Goal: Task Accomplishment & Management: Complete application form

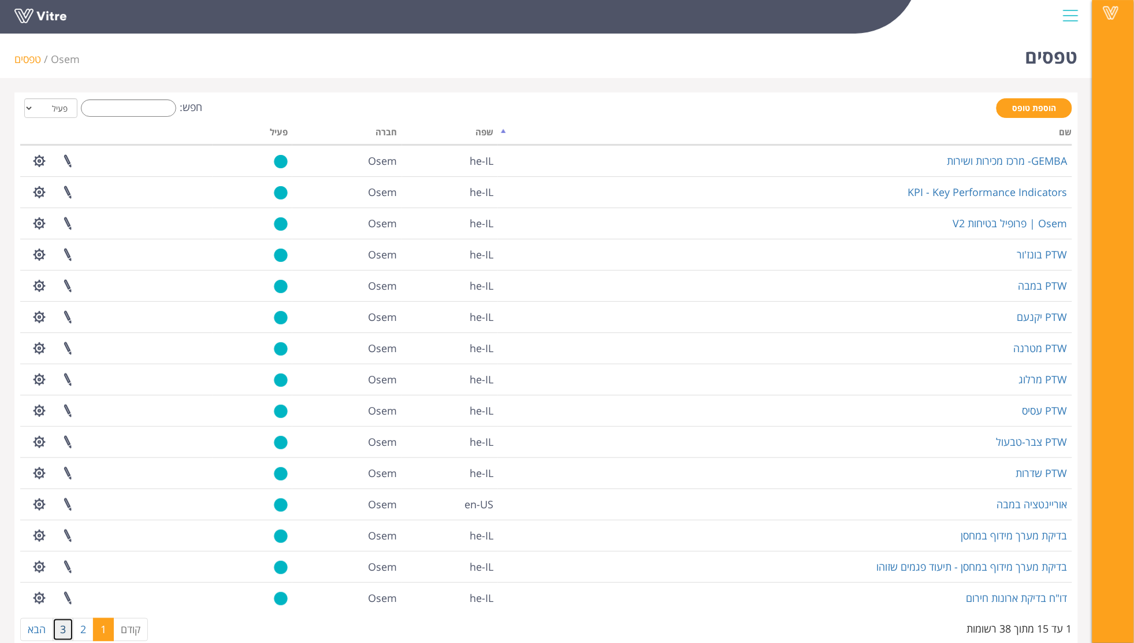
click at [59, 631] on link "3" at bounding box center [63, 629] width 21 height 23
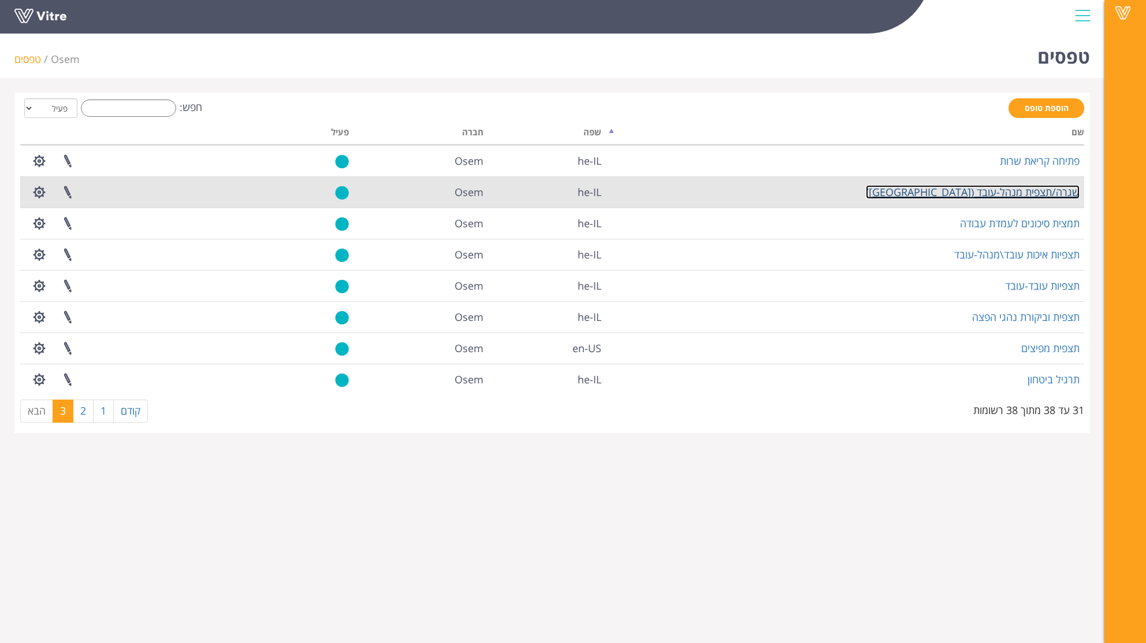
click at [1040, 195] on link "שגרה/תצפית מנהל-עובד ([GEOGRAPHIC_DATA])" at bounding box center [973, 192] width 214 height 14
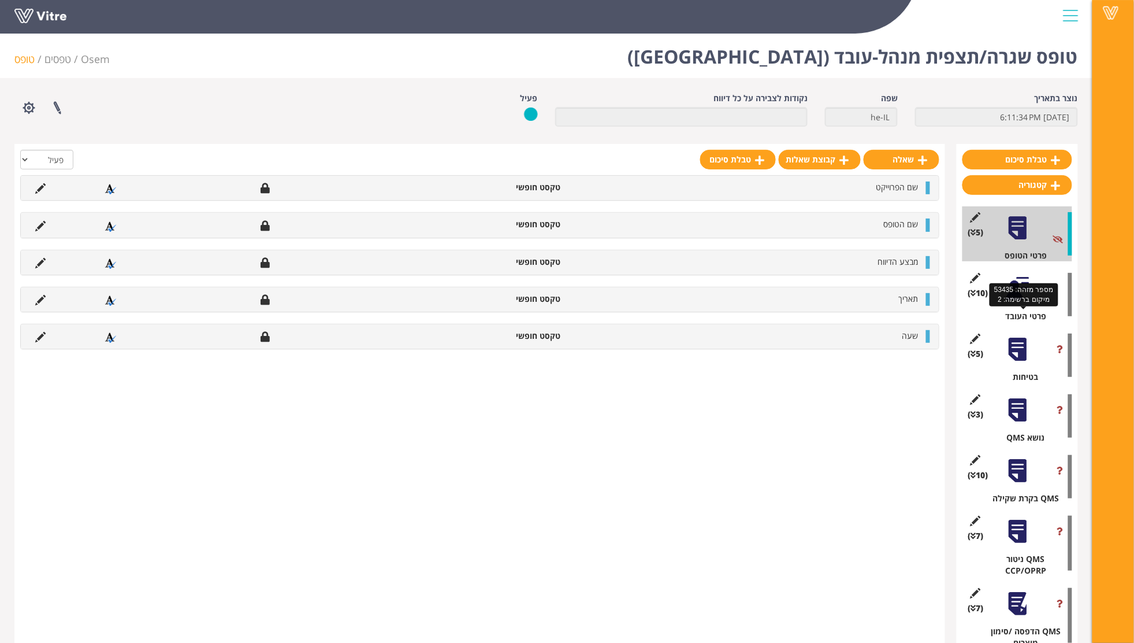
click at [1014, 321] on div "פרטי העובד" at bounding box center [1021, 316] width 101 height 12
click at [1028, 314] on div "פרטי העובד" at bounding box center [1021, 316] width 101 height 12
click at [1024, 288] on div at bounding box center [1018, 289] width 26 height 26
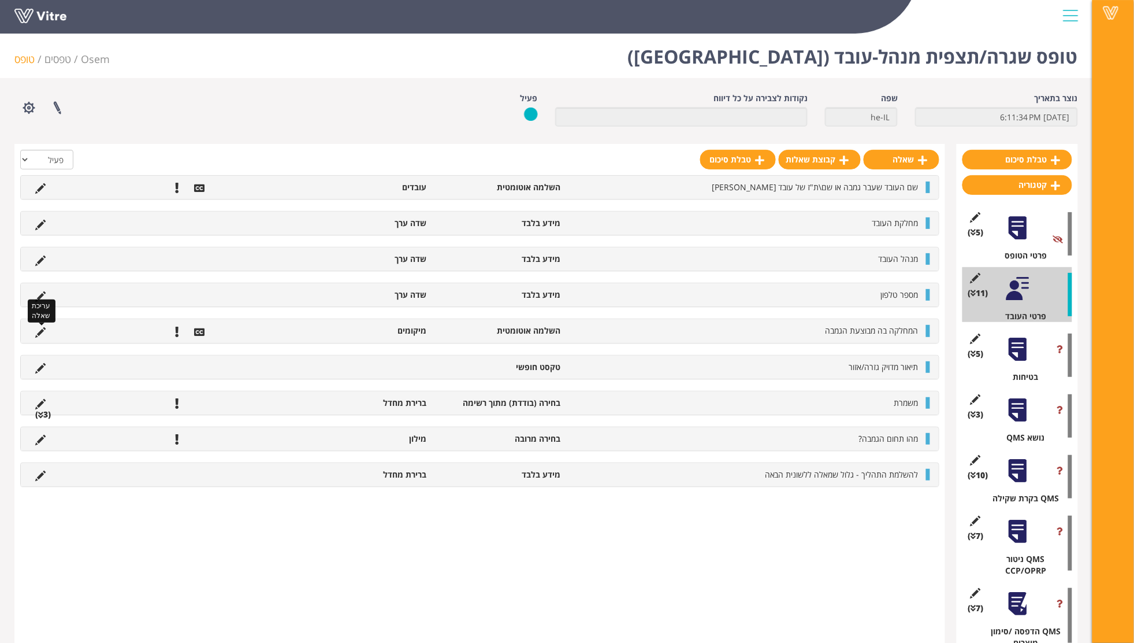
click at [42, 329] on icon at bounding box center [40, 332] width 10 height 10
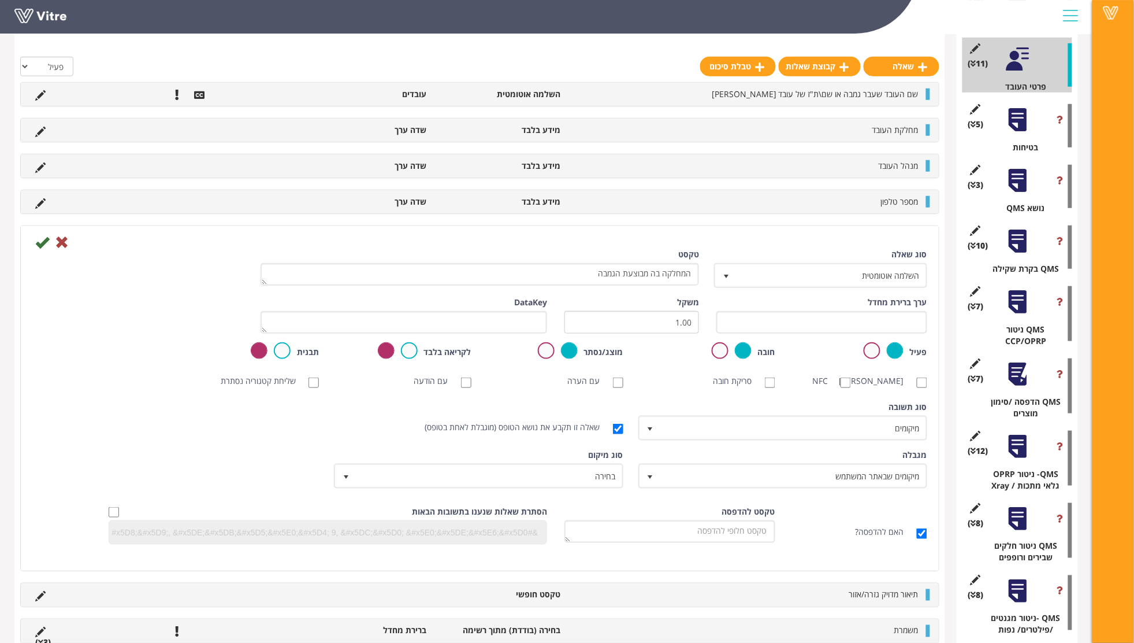
scroll to position [231, 0]
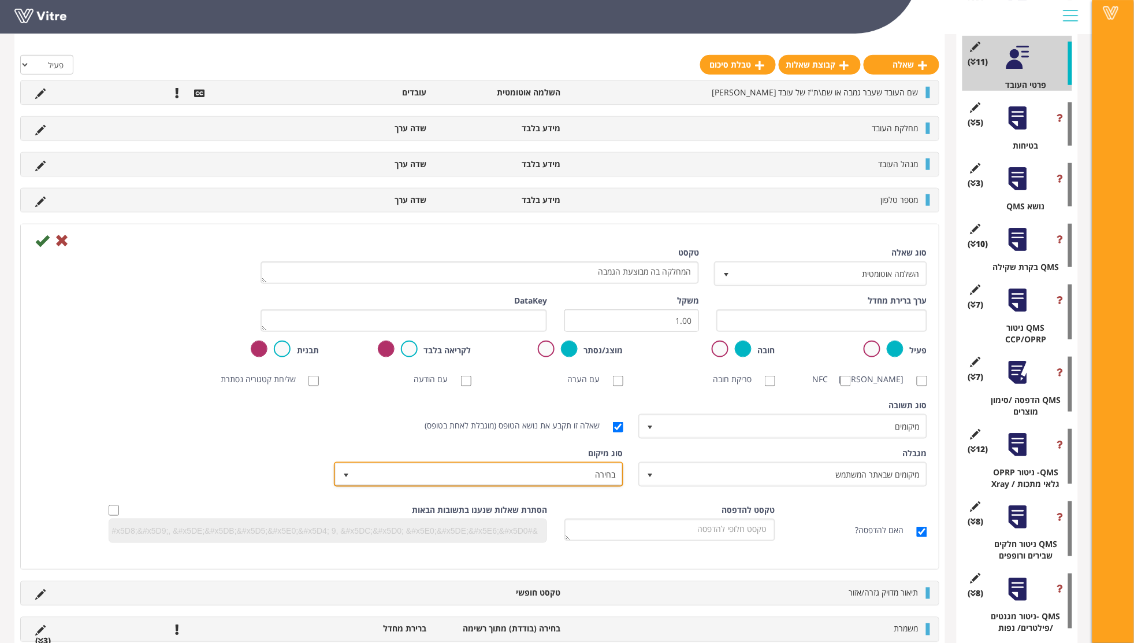
click at [589, 483] on span "בחירה" at bounding box center [489, 473] width 266 height 21
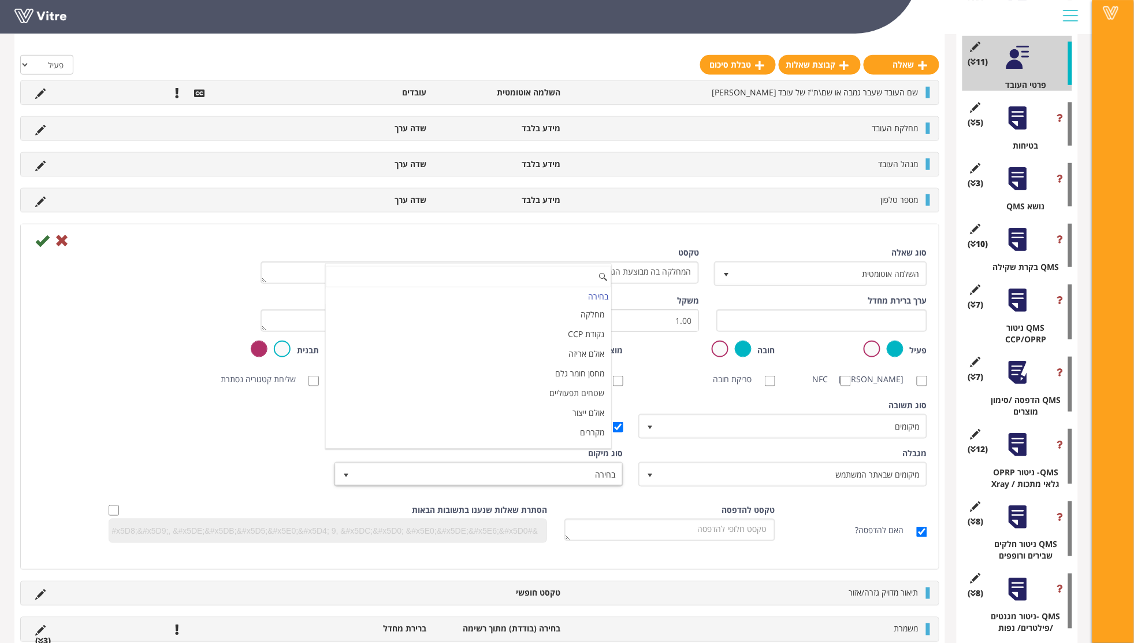
click at [114, 458] on div "מגבלה מיקומים שבאתר המשתמש 3 מגבלה כל סוג ציוד 0 מגבלה כל עובד בחברה 0 מגבלה כל…" at bounding box center [480, 471] width 912 height 48
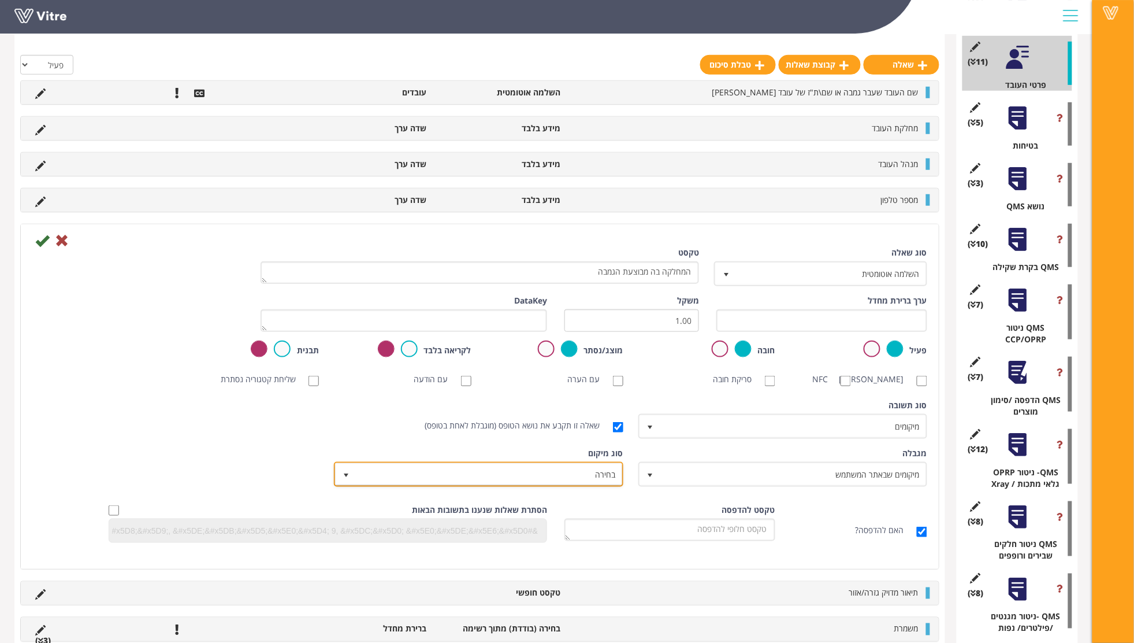
click at [600, 479] on span "בחירה" at bounding box center [489, 473] width 266 height 21
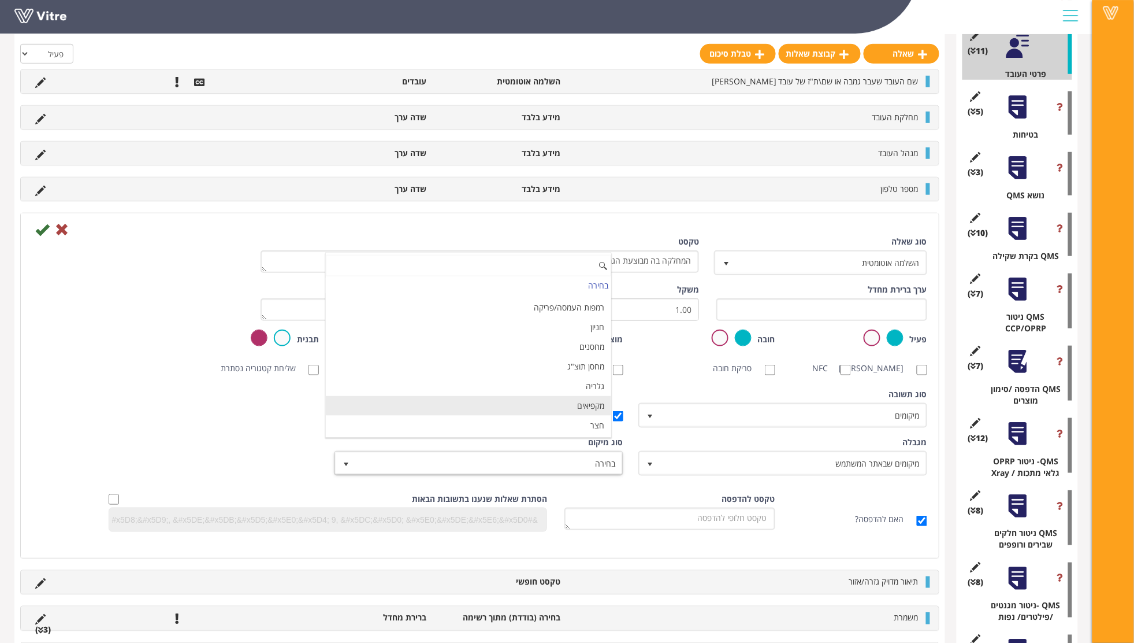
scroll to position [308, 0]
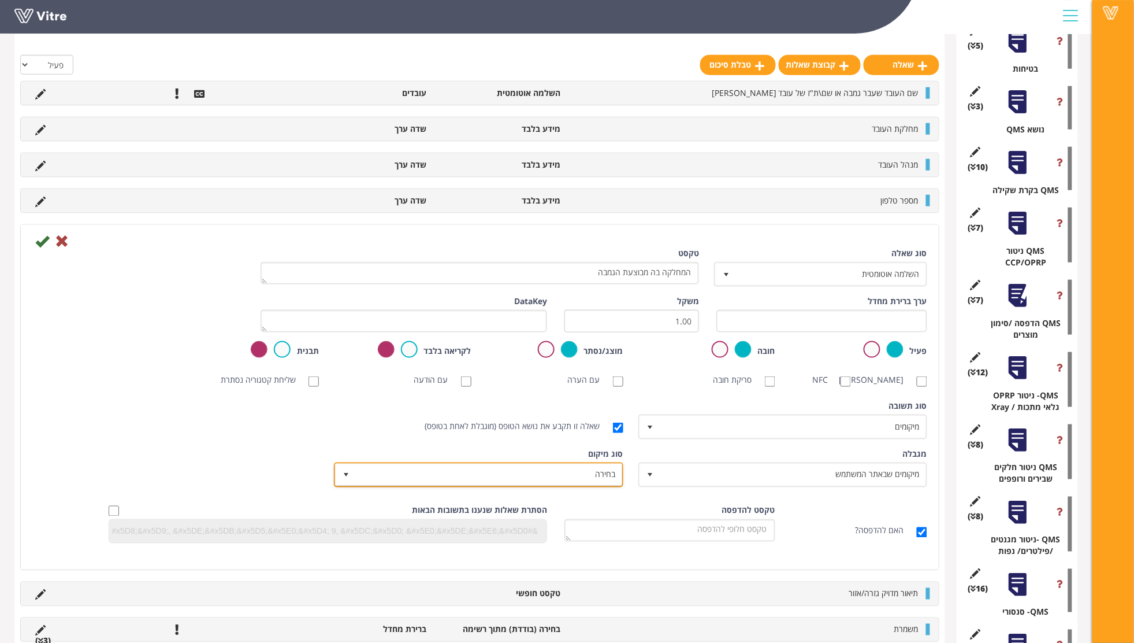
click at [554, 476] on span "בחירה" at bounding box center [489, 474] width 266 height 21
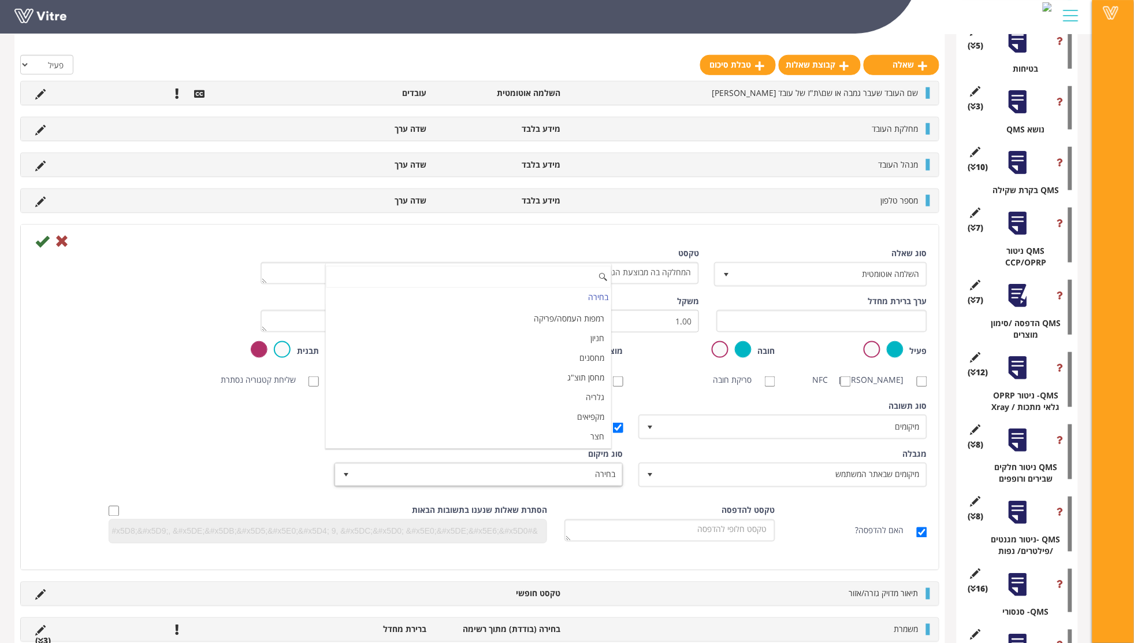
click at [86, 406] on div "סוג שאלה השלמה אוטומטית 11 טקסט המחלקה בה מבוצעת הגמבה ערך ברירת מחדל משקל 1.00…" at bounding box center [479, 399] width 895 height 305
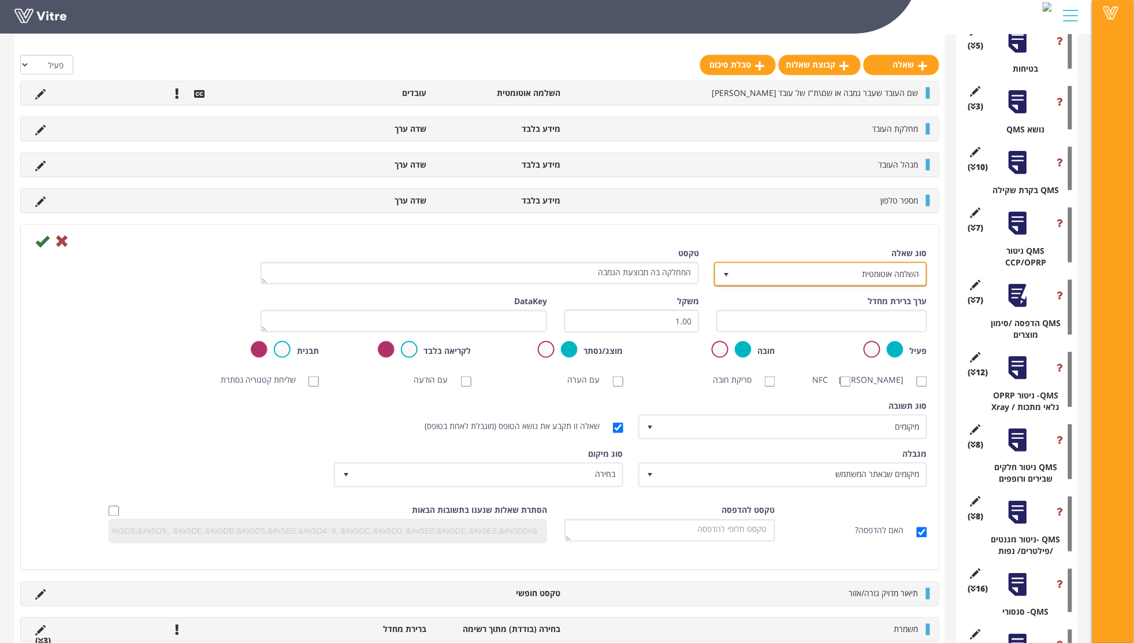
click at [750, 274] on span "השלמה אוטומטית" at bounding box center [831, 273] width 190 height 21
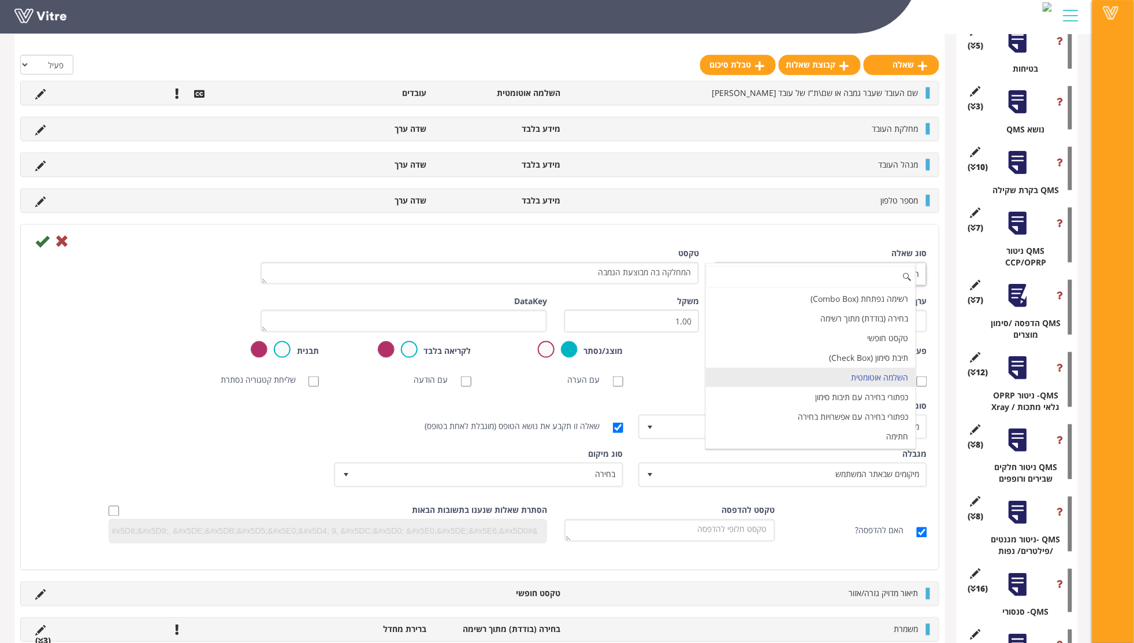
click at [829, 237] on div at bounding box center [480, 240] width 912 height 14
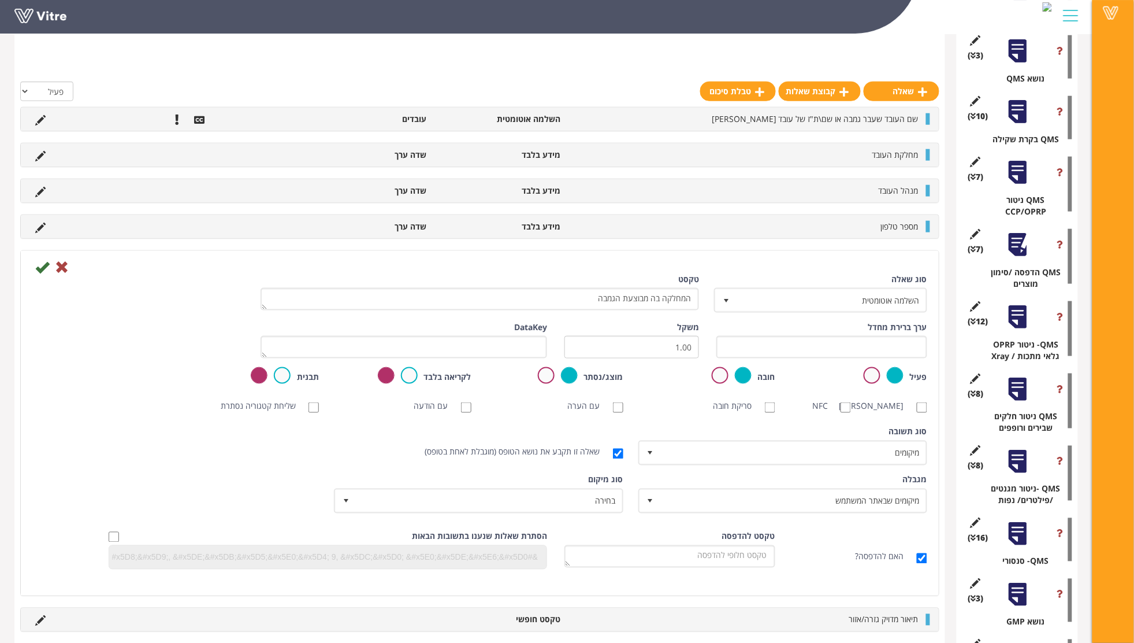
scroll to position [385, 0]
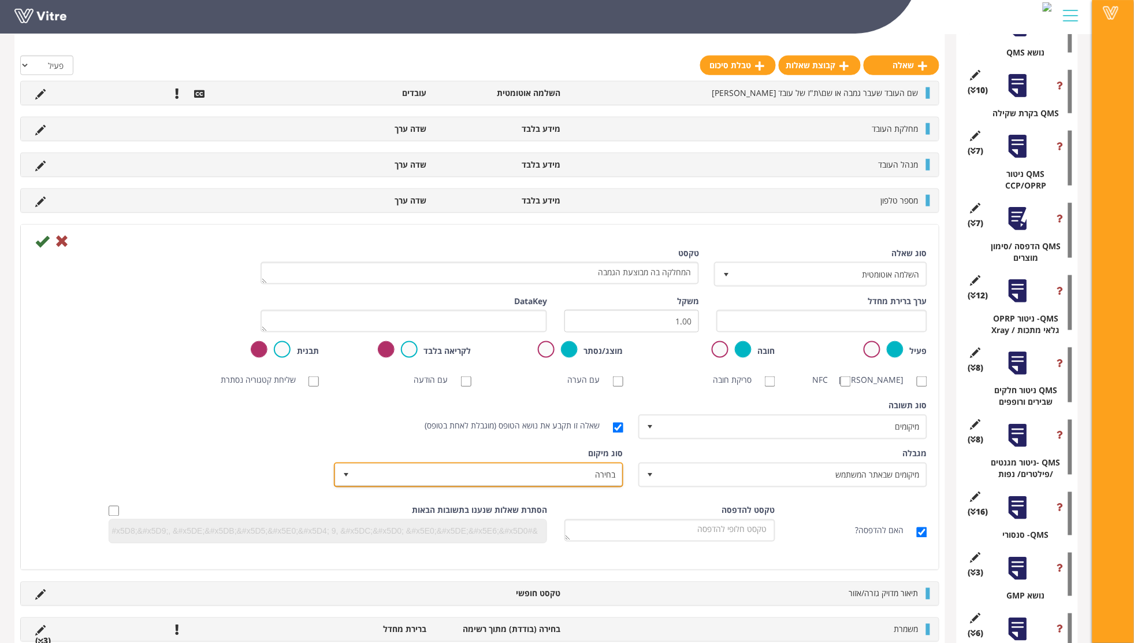
click at [581, 485] on span "בחירה" at bounding box center [489, 474] width 266 height 21
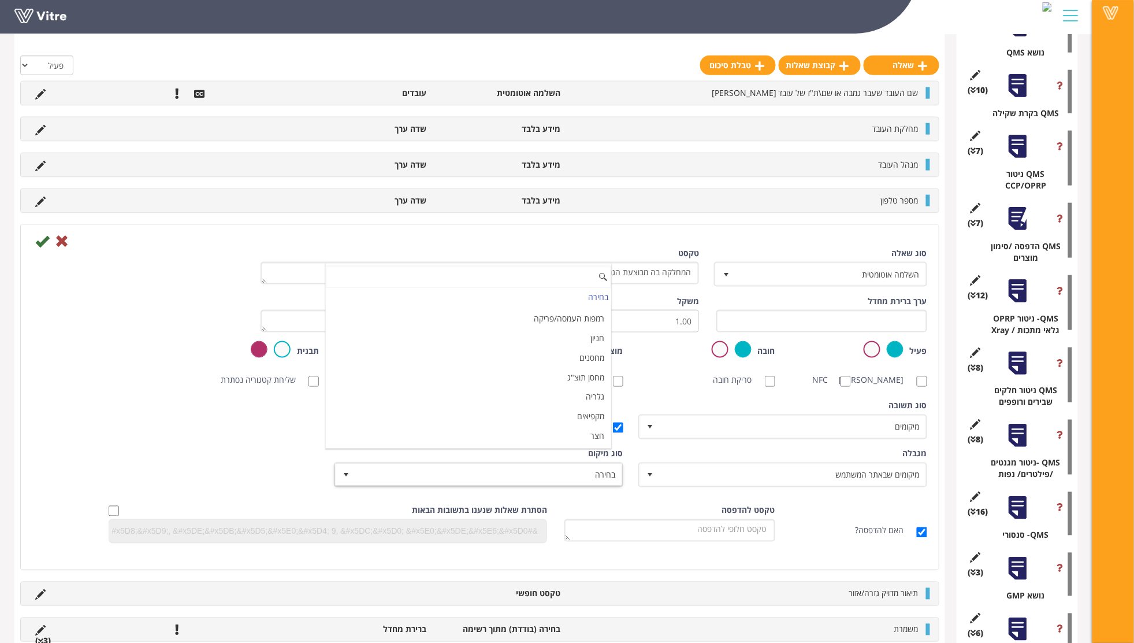
click at [233, 466] on div "מגבלה מיקומים שבאתר המשתמש 3 מגבלה כל סוג ציוד 0 מגבלה כל עובד בחברה 0 מגבלה כל…" at bounding box center [480, 472] width 912 height 48
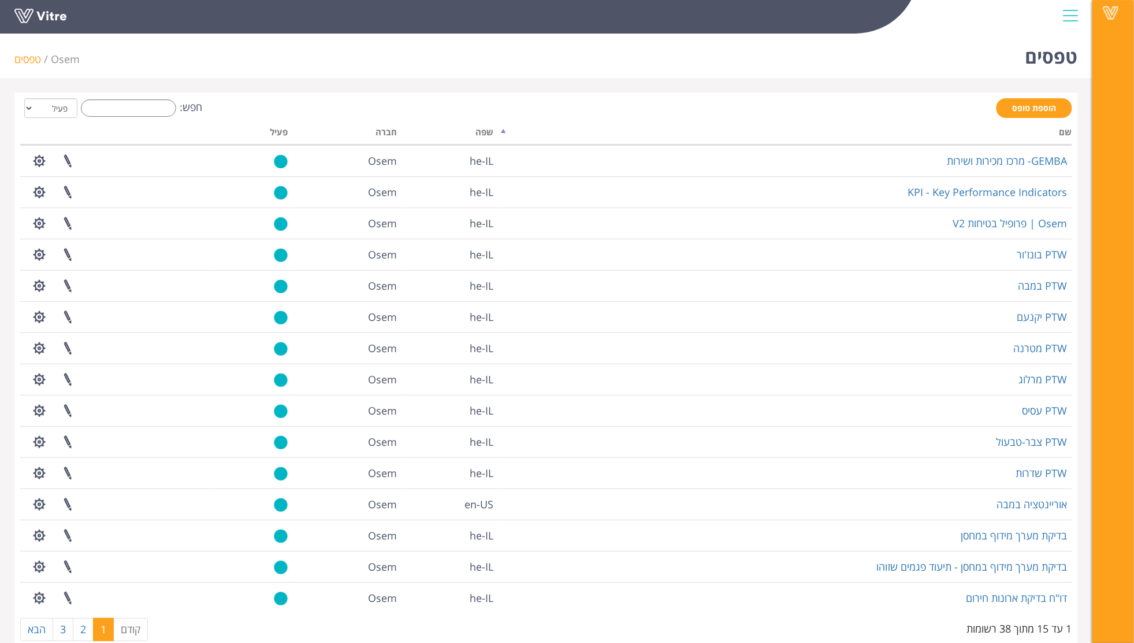
click at [567, 75] on div "טפסים Osem טפסים" at bounding box center [546, 53] width 1093 height 49
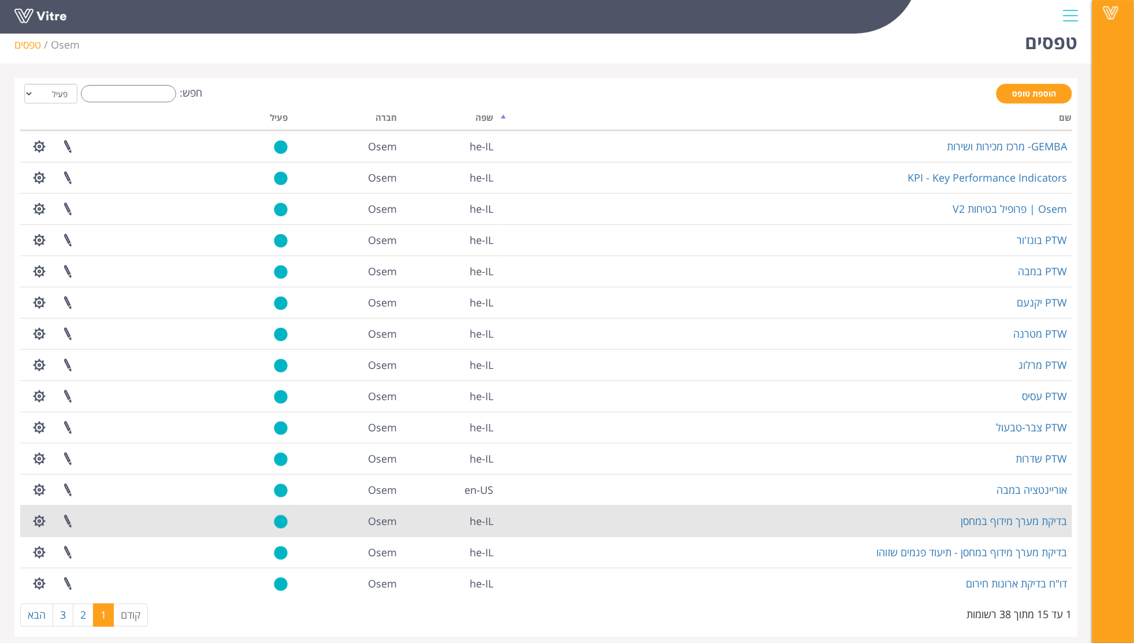
scroll to position [23, 0]
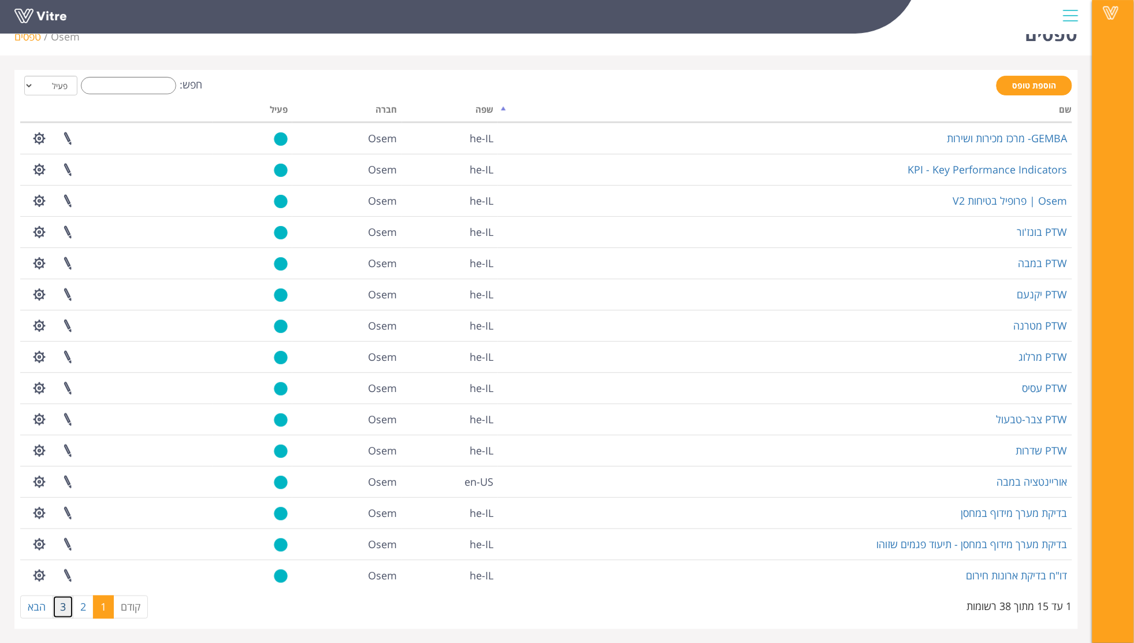
click at [56, 604] on link "3" at bounding box center [63, 606] width 21 height 23
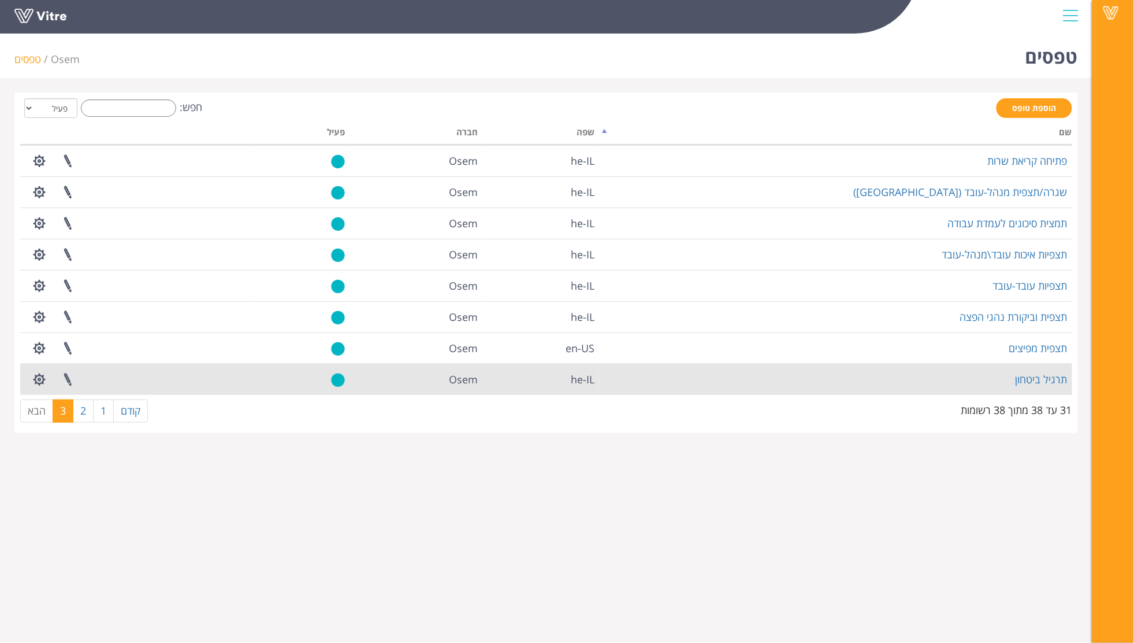
scroll to position [0, 0]
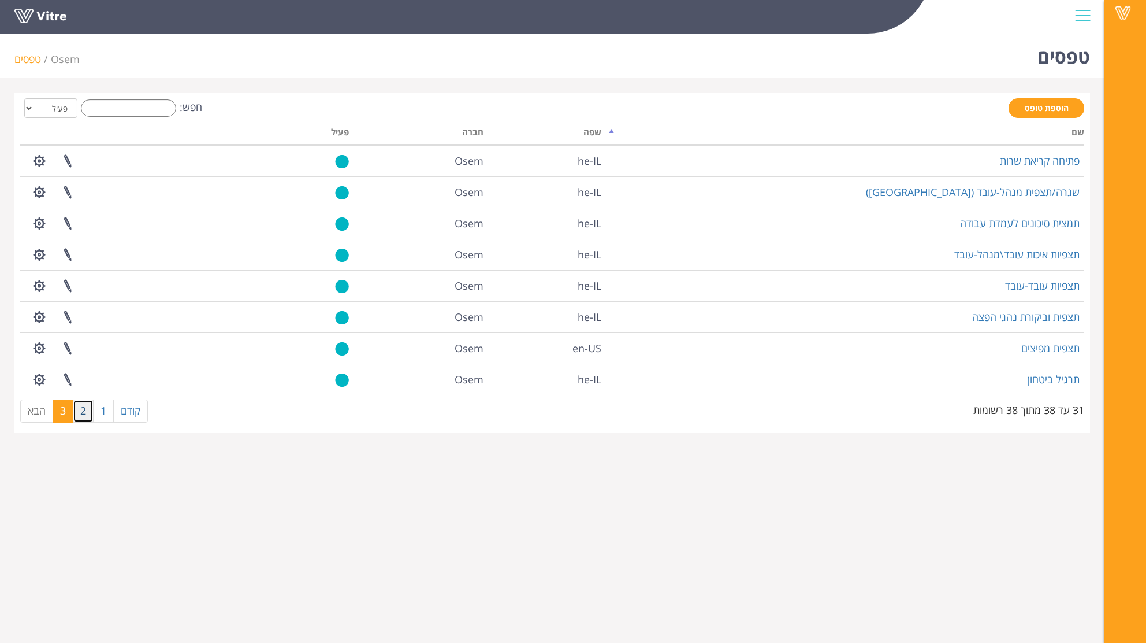
click at [87, 412] on link "2" at bounding box center [83, 410] width 21 height 23
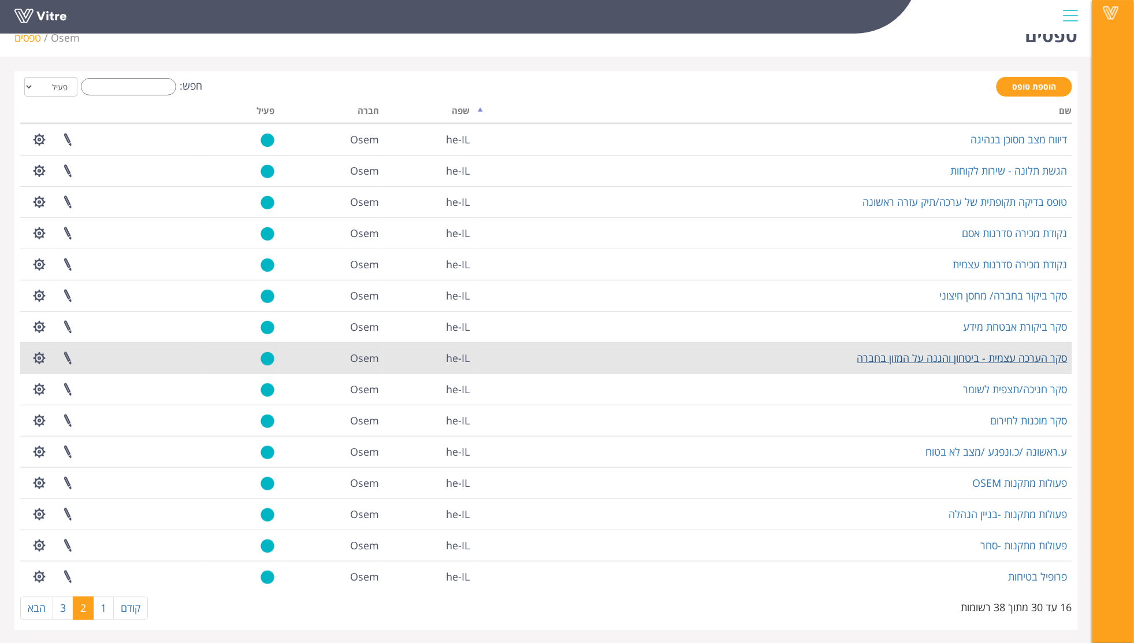
scroll to position [23, 0]
